Goal: Information Seeking & Learning: Learn about a topic

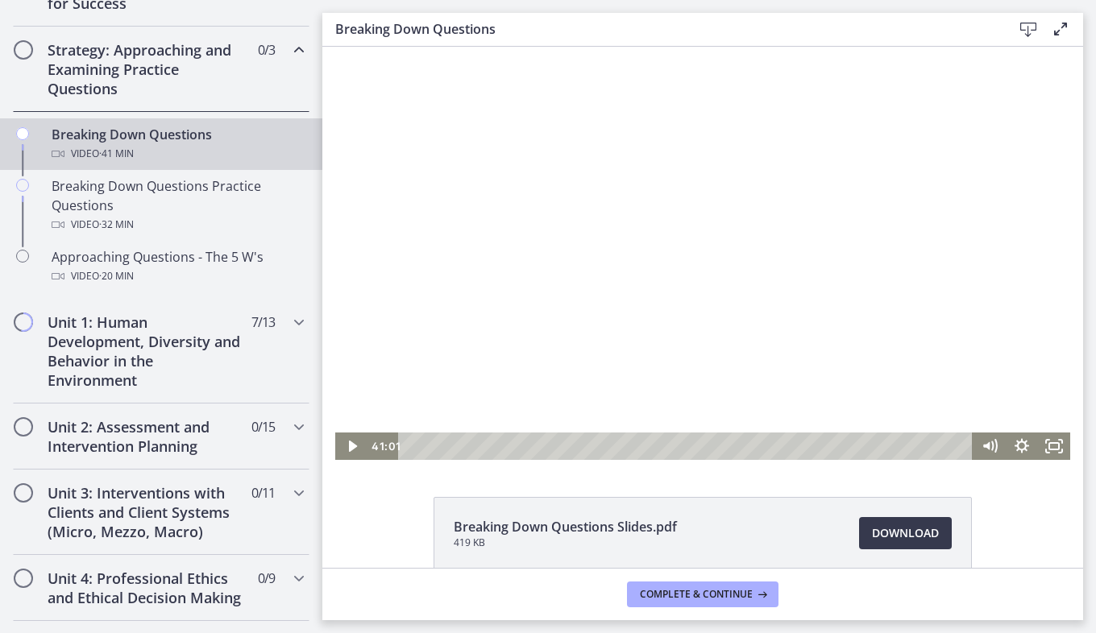
scroll to position [338, 0]
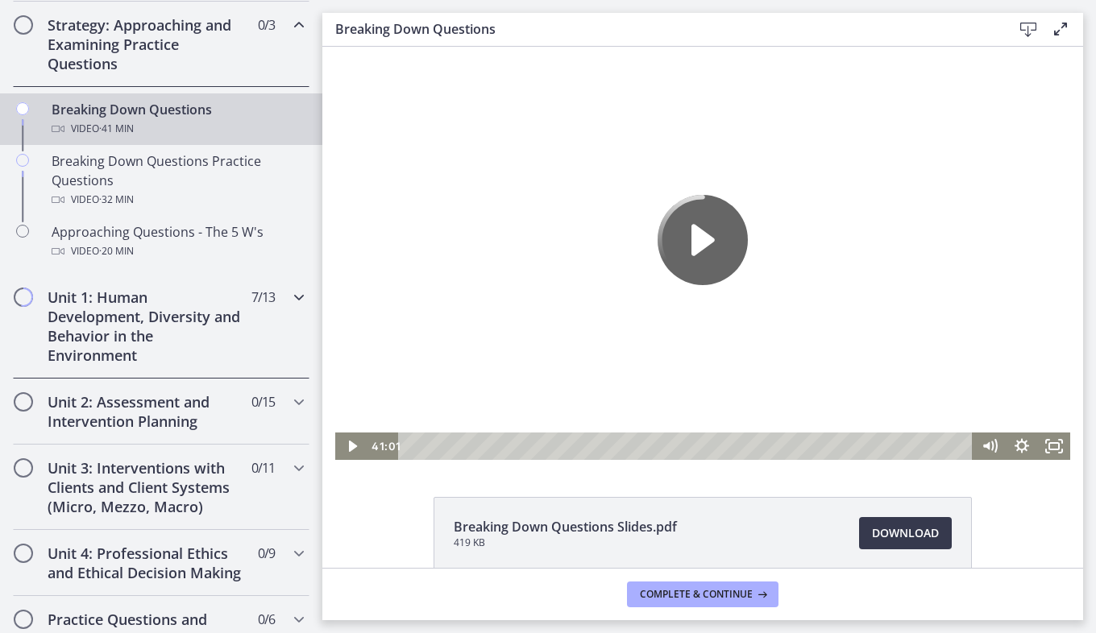
click at [198, 322] on h2 "Unit 1: Human Development, Diversity and Behavior in the Environment" at bounding box center [146, 326] width 197 height 77
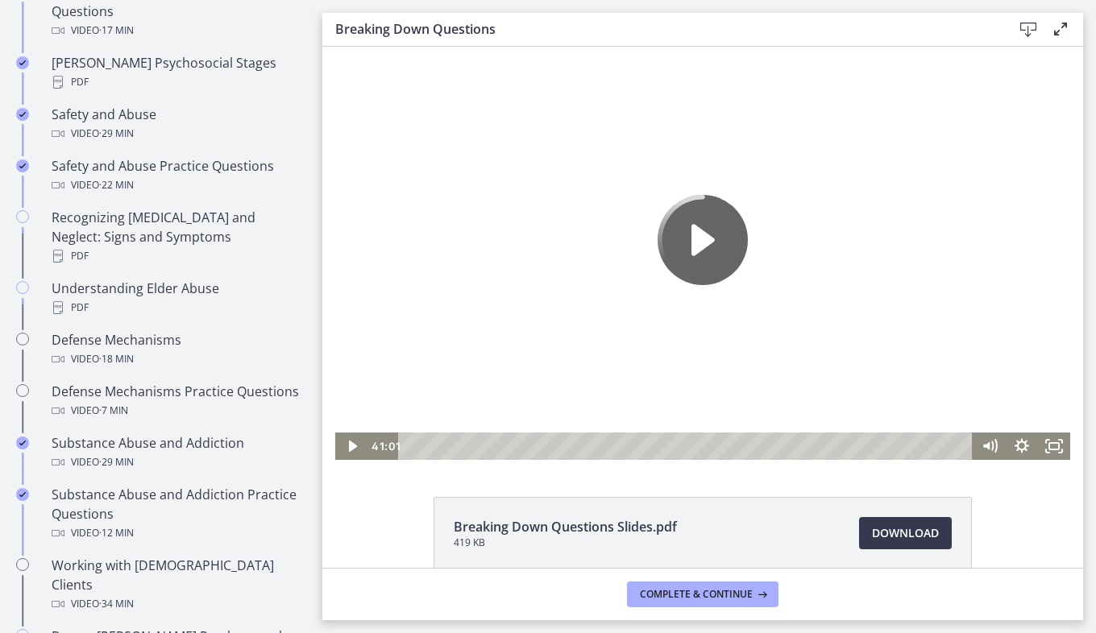
scroll to position [654, 0]
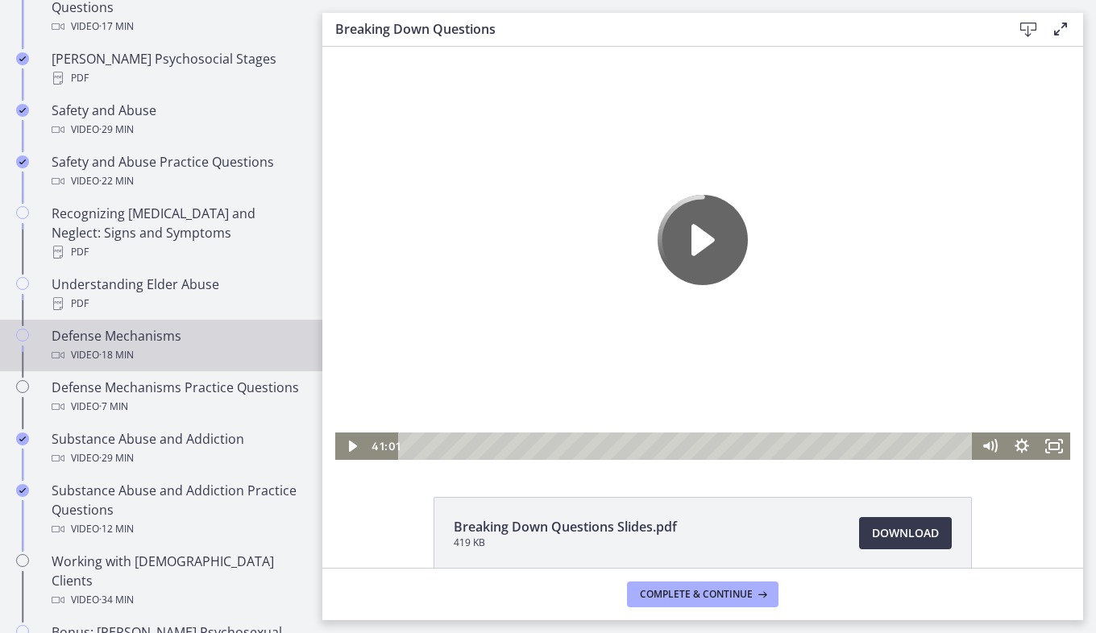
click at [215, 346] on div "Video · 18 min" at bounding box center [177, 355] width 251 height 19
click at [348, 445] on icon "Play Video" at bounding box center [353, 447] width 10 height 14
click at [1047, 448] on icon "Fullscreen" at bounding box center [1054, 446] width 39 height 33
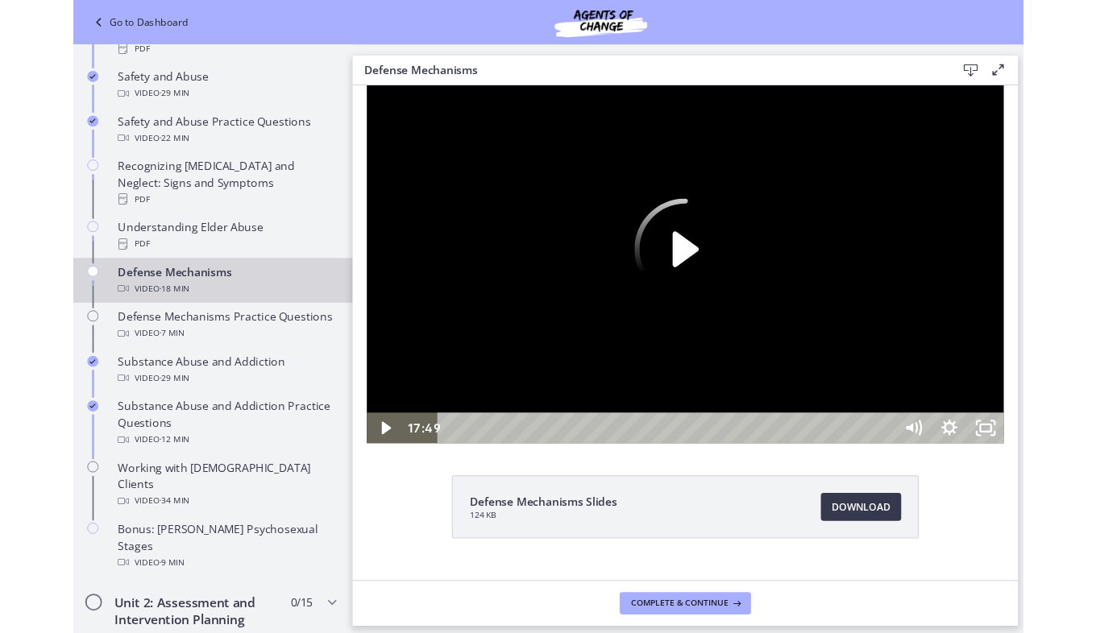
scroll to position [580, 0]
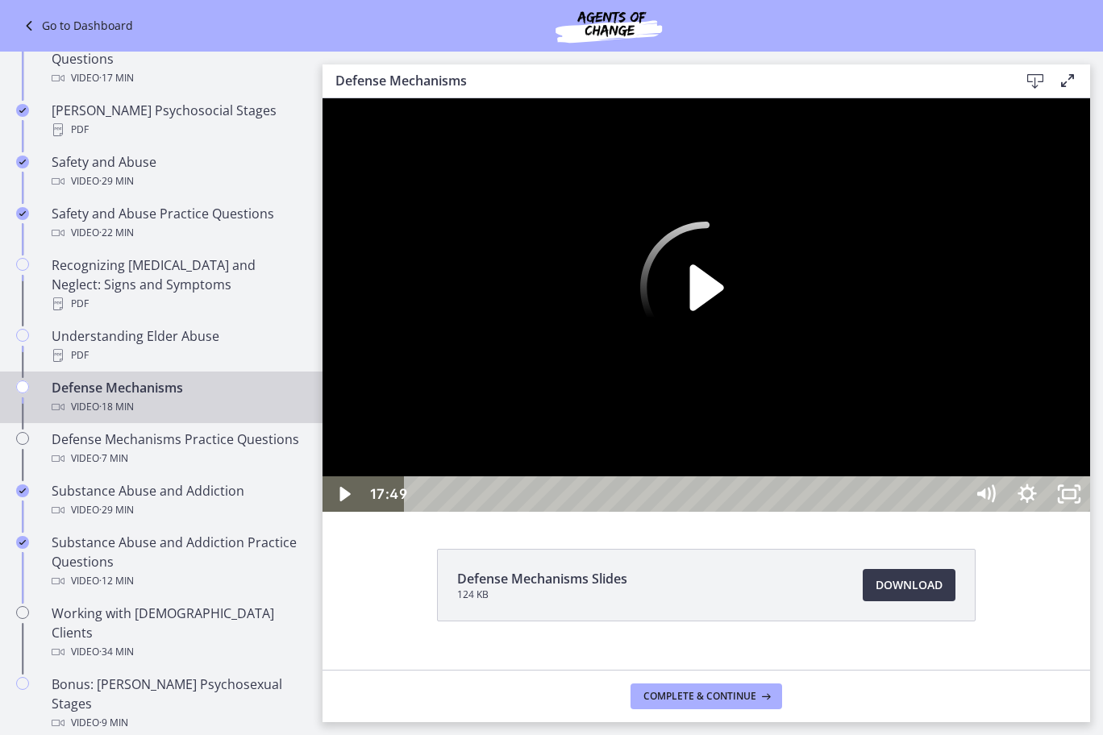
click at [772, 354] on icon "Play Video" at bounding box center [706, 288] width 132 height 132
click at [765, 347] on icon "Play Video" at bounding box center [706, 288] width 118 height 118
click at [772, 354] on icon "Play Video" at bounding box center [706, 288] width 132 height 132
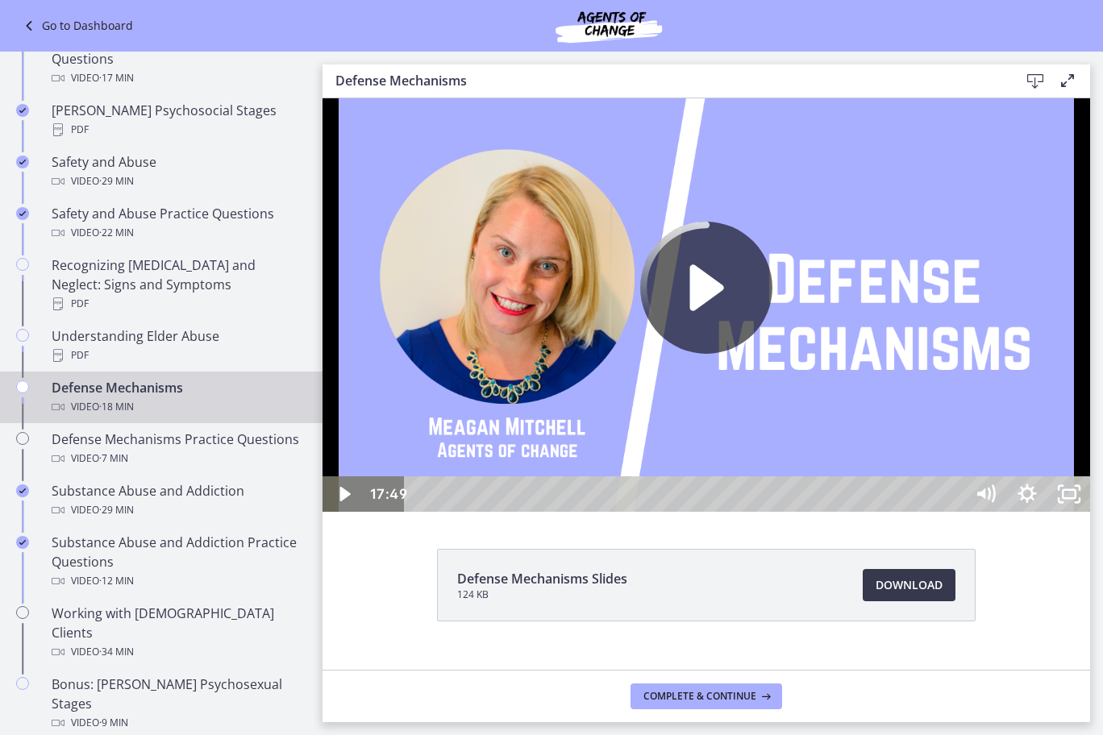
click at [772, 354] on icon "Play Video" at bounding box center [706, 288] width 132 height 132
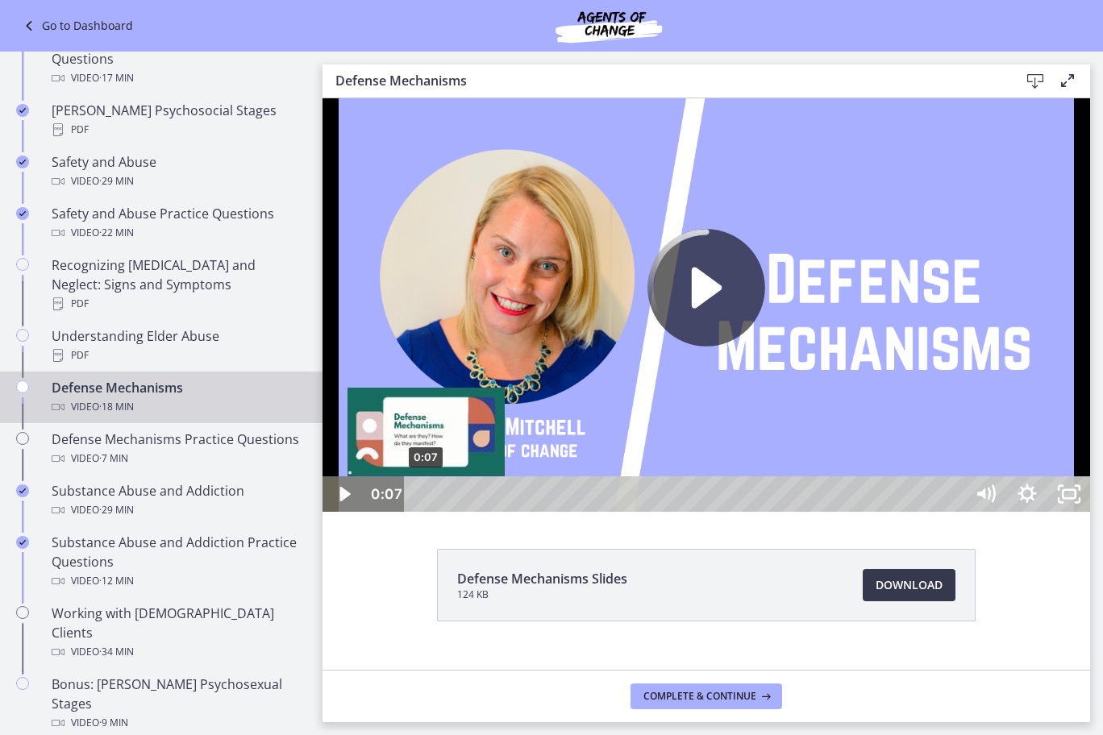
click at [426, 512] on div "0:07" at bounding box center [687, 493] width 534 height 35
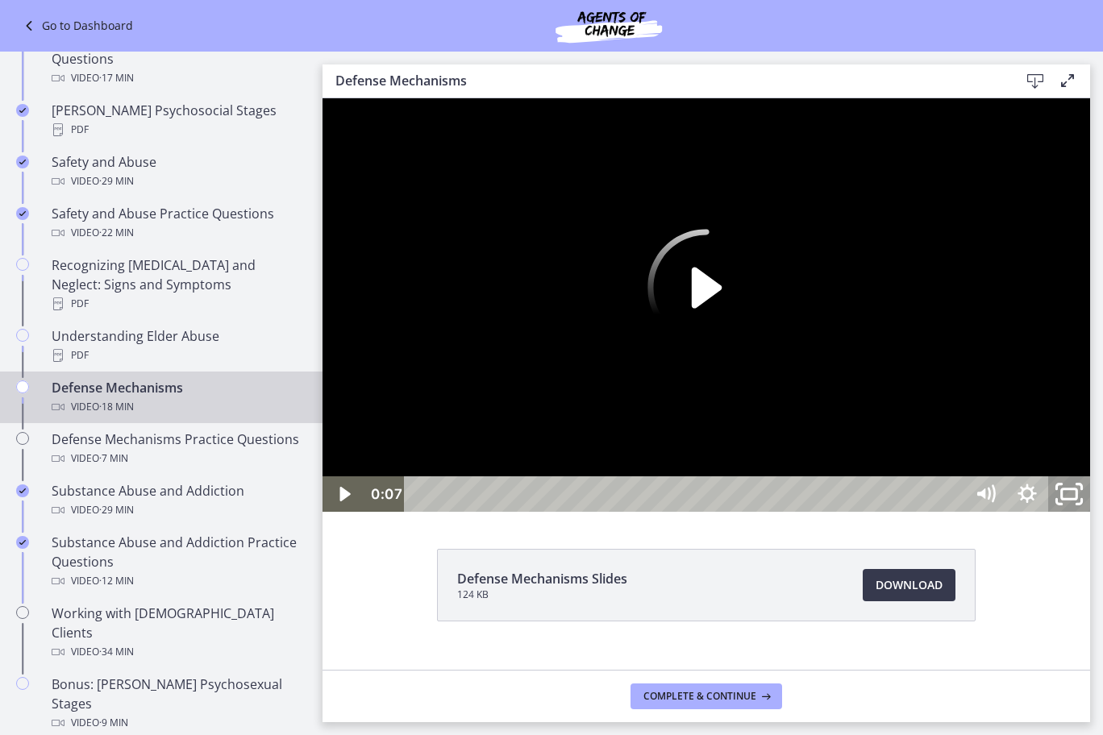
click at [1094, 516] on icon "Unfullscreen" at bounding box center [1069, 494] width 50 height 43
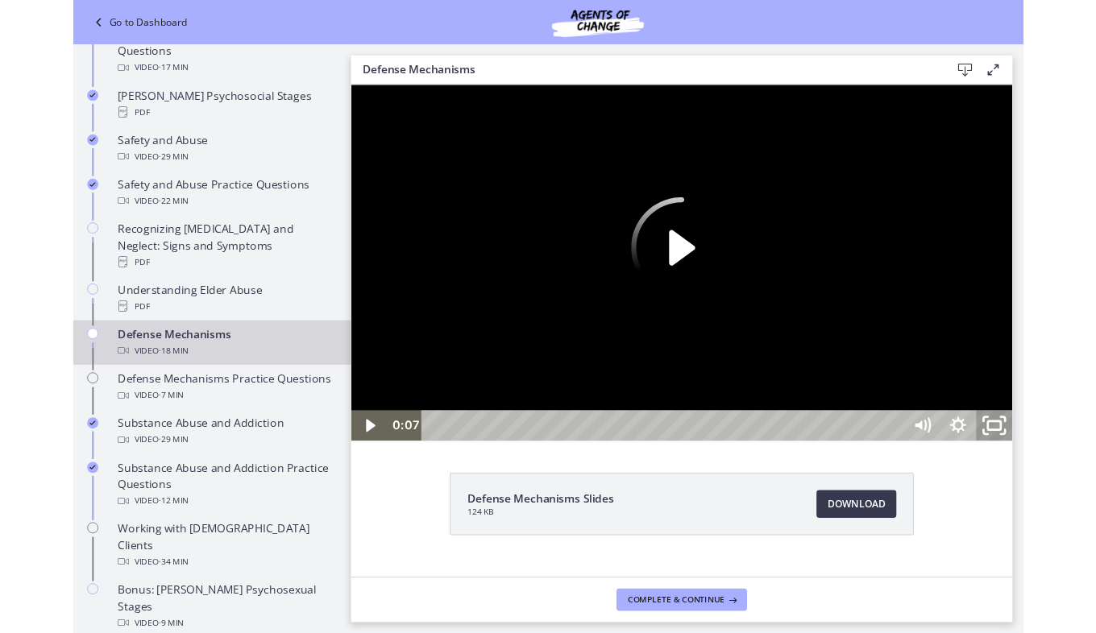
scroll to position [654, 0]
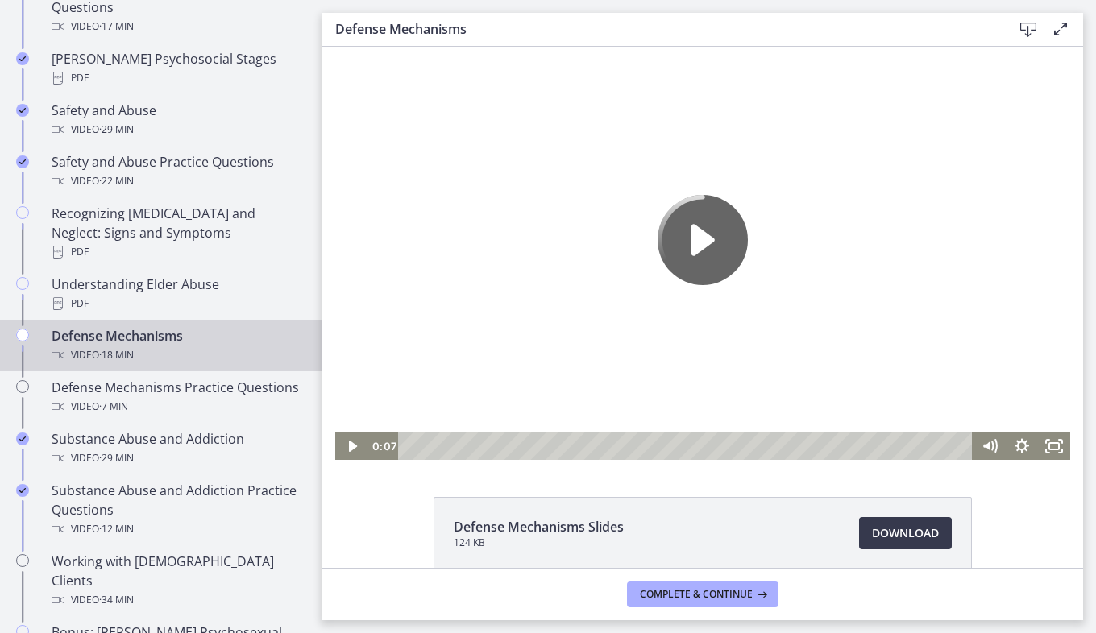
click at [203, 346] on div "Video · 18 min" at bounding box center [177, 355] width 251 height 19
click at [112, 346] on span "· 18 min" at bounding box center [116, 355] width 35 height 19
click at [93, 326] on div "Defense Mechanisms Video · 18 min" at bounding box center [177, 345] width 251 height 39
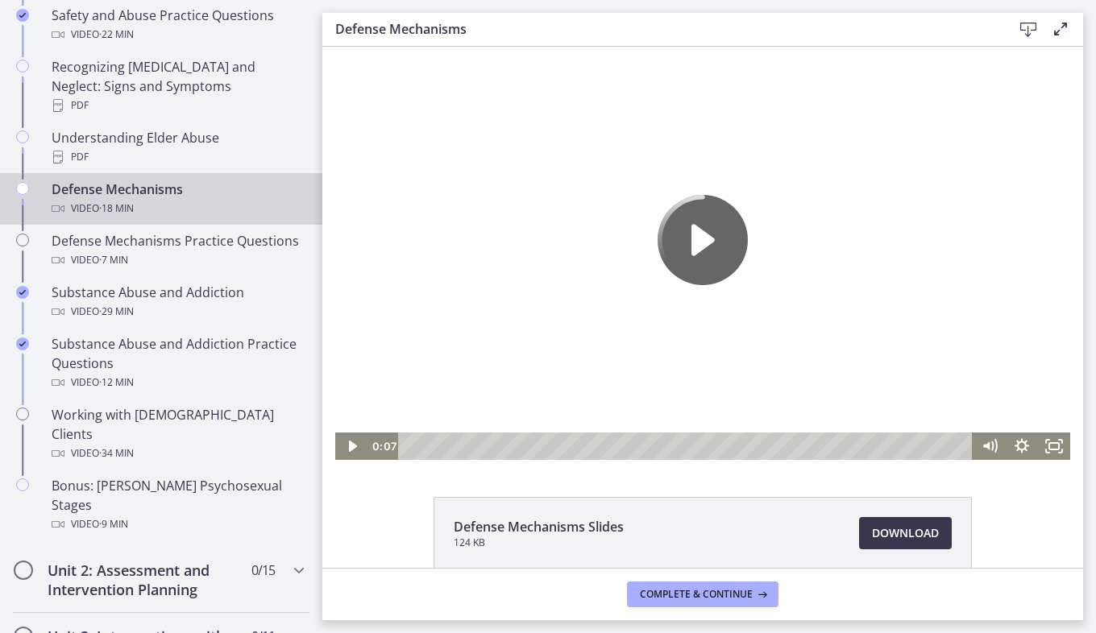
scroll to position [804, 0]
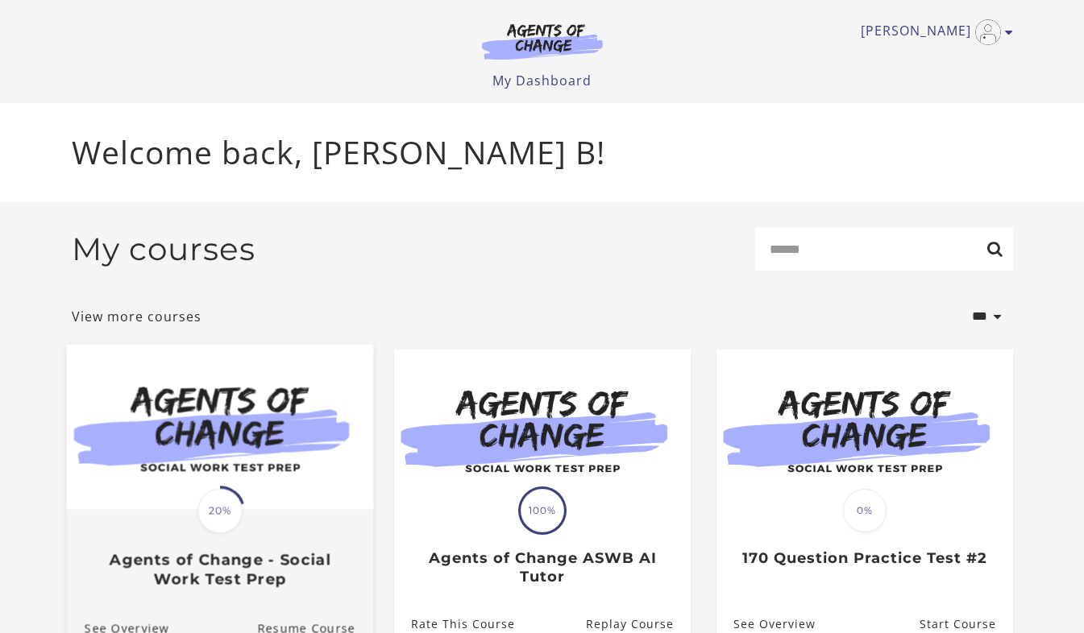
click at [250, 410] on img at bounding box center [219, 426] width 306 height 165
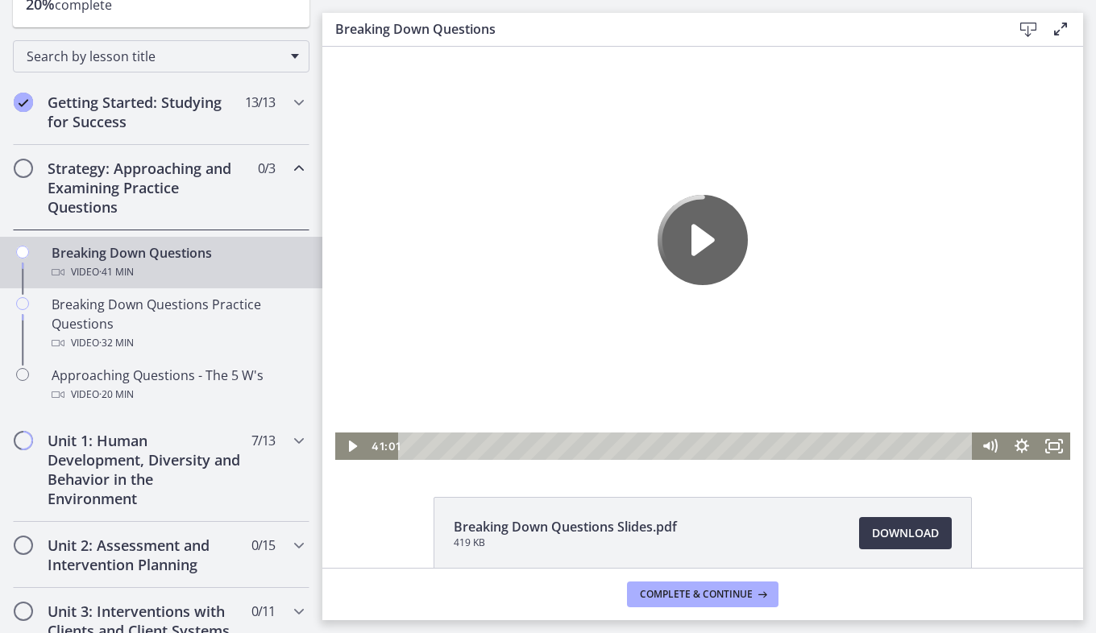
scroll to position [195, 0]
click at [275, 441] on div "Unit 1: Human Development, Diversity and Behavior in the Environment 7 / 13 Com…" at bounding box center [161, 469] width 297 height 105
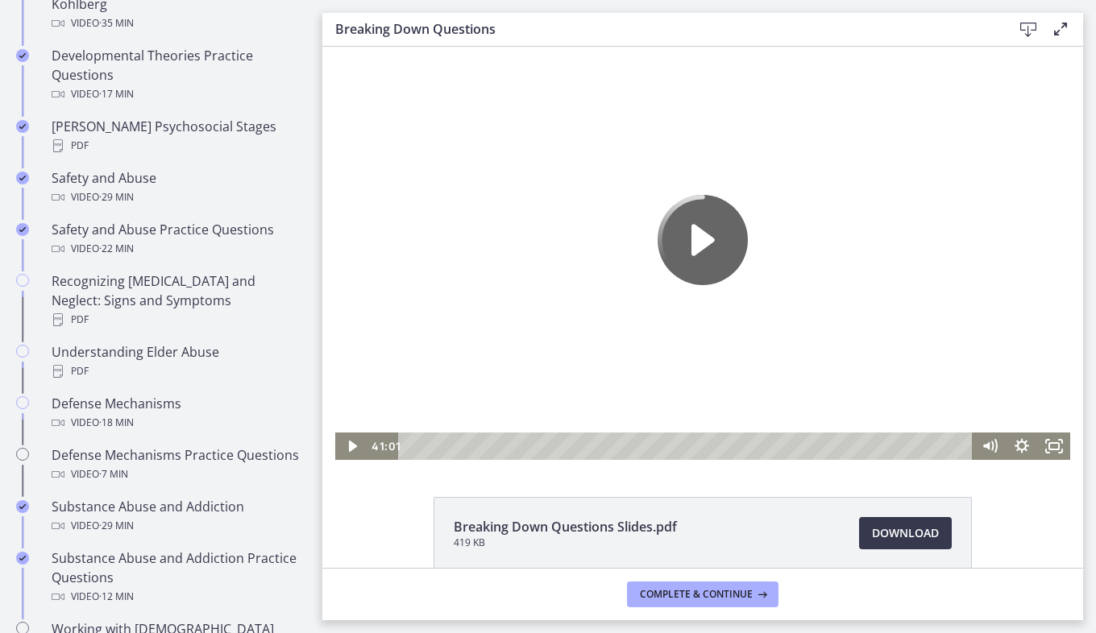
scroll to position [595, 0]
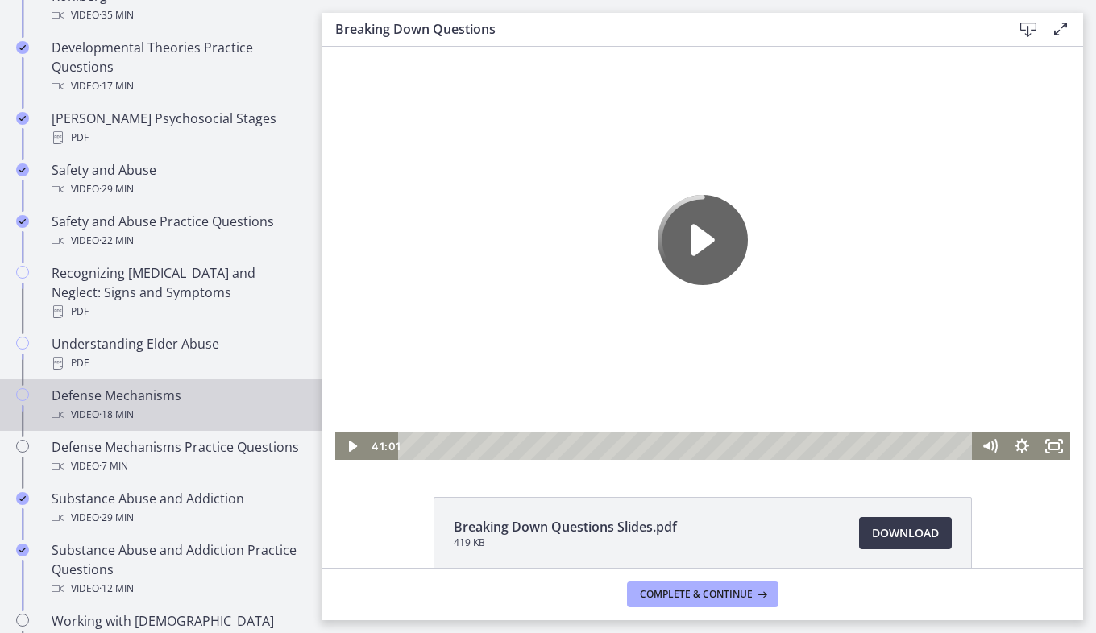
click at [214, 386] on div "Defense Mechanisms Video · 18 min" at bounding box center [177, 405] width 251 height 39
click at [338, 458] on icon "Play Video" at bounding box center [352, 446] width 32 height 27
click at [696, 264] on icon "Play Video" at bounding box center [703, 240] width 90 height 90
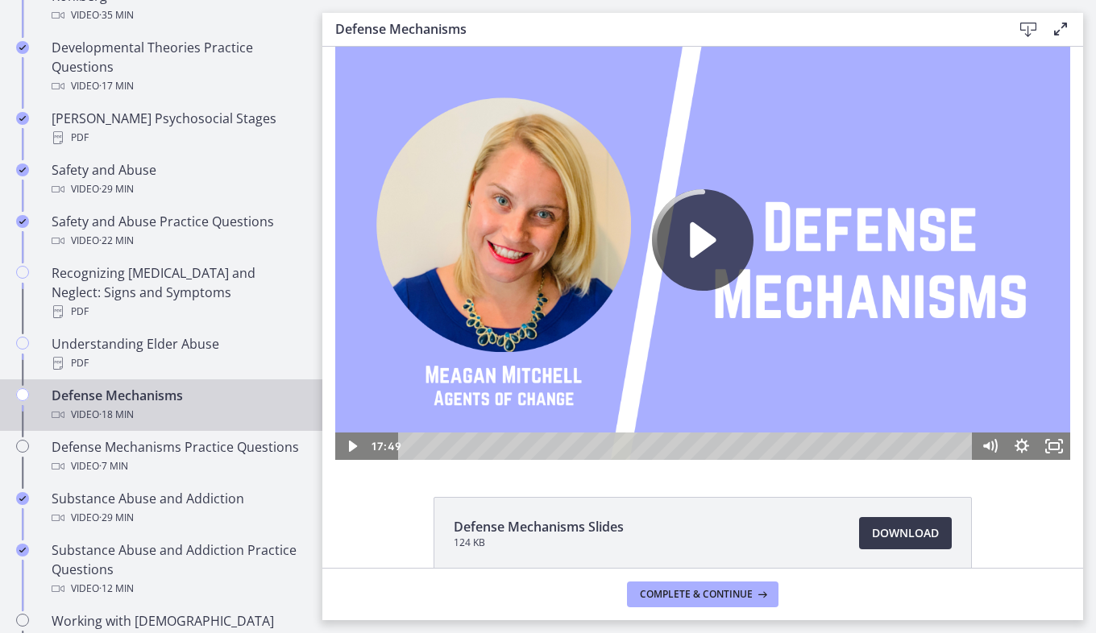
click at [696, 264] on icon "Play Video" at bounding box center [703, 240] width 102 height 102
click at [688, 255] on icon "Play Video" at bounding box center [703, 240] width 90 height 90
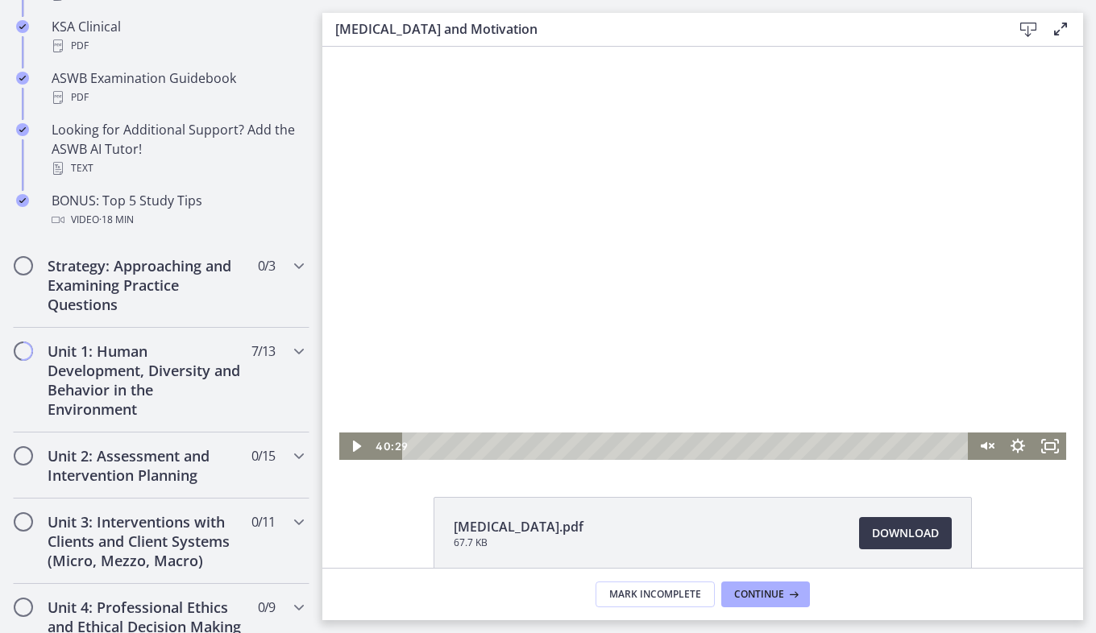
scroll to position [862, 0]
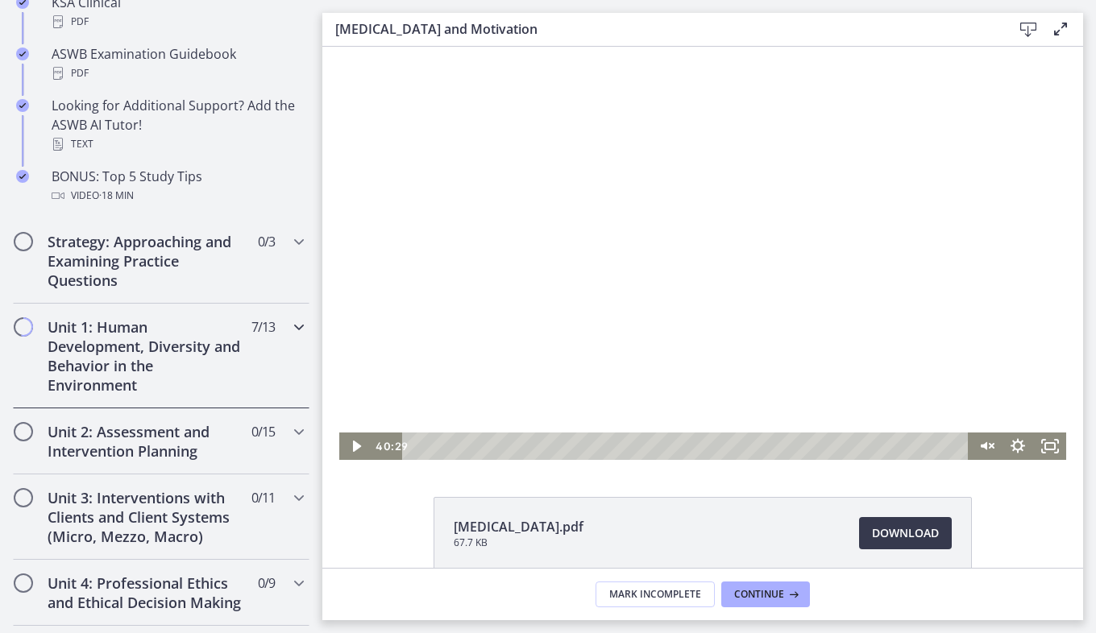
click at [274, 345] on div "Unit 1: Human Development, Diversity and Behavior in the Environment 7 / 13 Com…" at bounding box center [161, 356] width 297 height 105
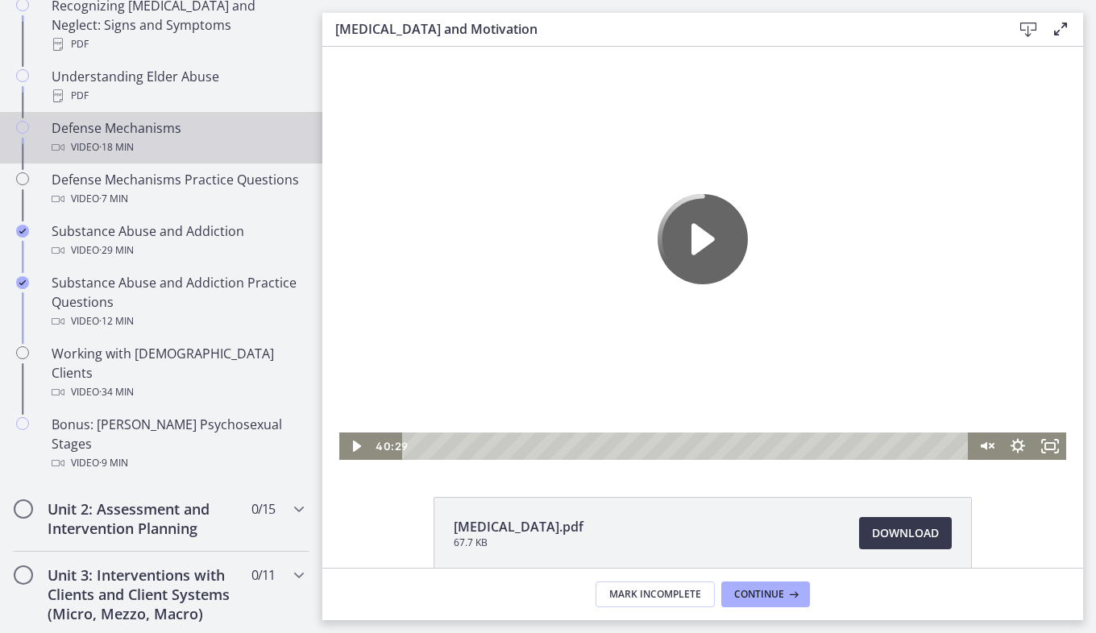
click at [176, 118] on div "Defense Mechanisms Video · 18 min" at bounding box center [177, 137] width 251 height 39
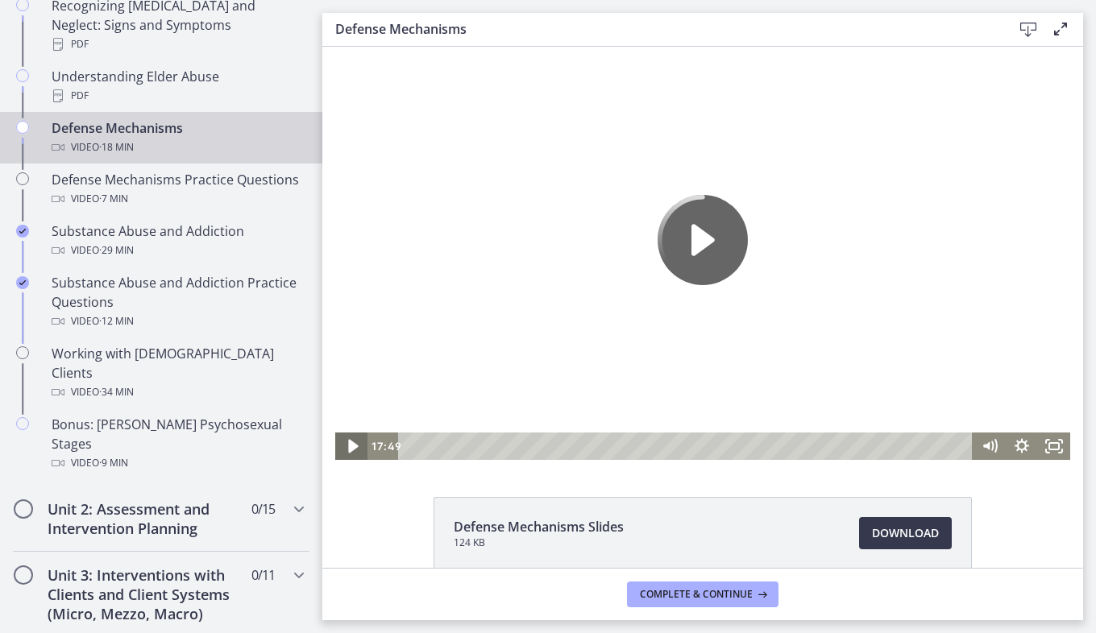
click at [349, 448] on icon "Play Video" at bounding box center [353, 446] width 39 height 33
